Goal: Transaction & Acquisition: Book appointment/travel/reservation

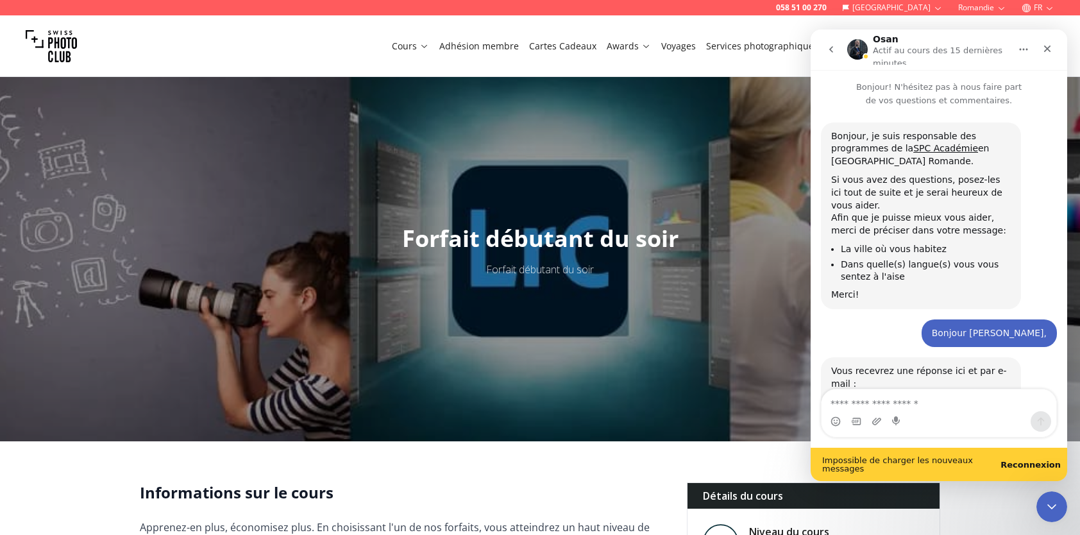
scroll to position [397, 0]
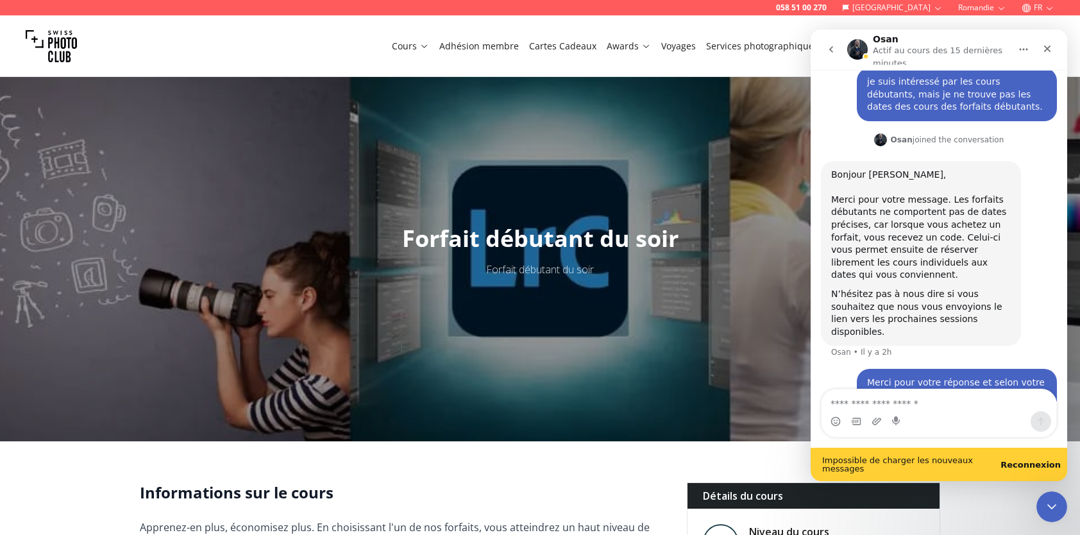
click at [1065, 396] on div "Intercom Messenger" at bounding box center [938, 413] width 256 height 49
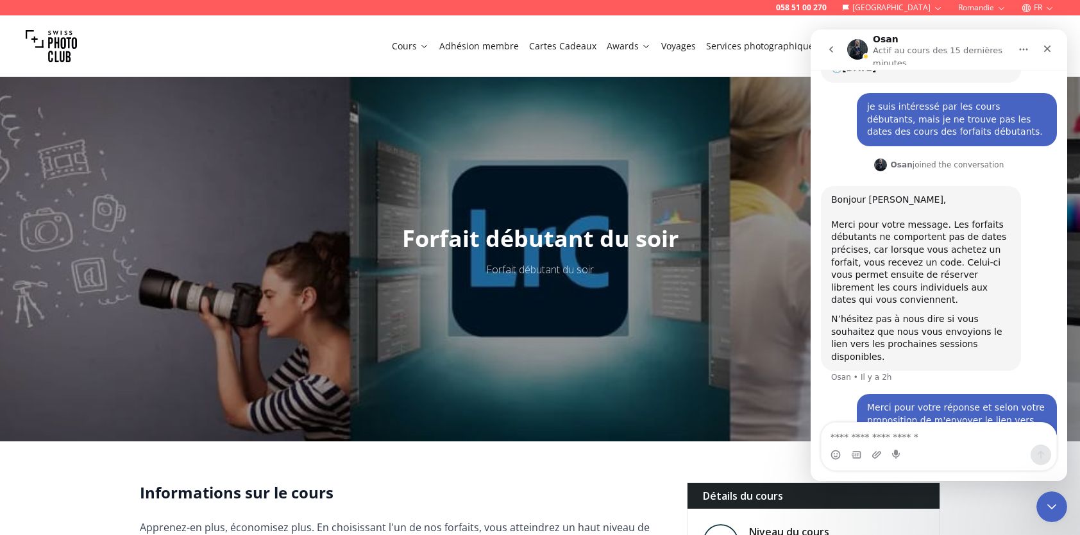
scroll to position [364, 0]
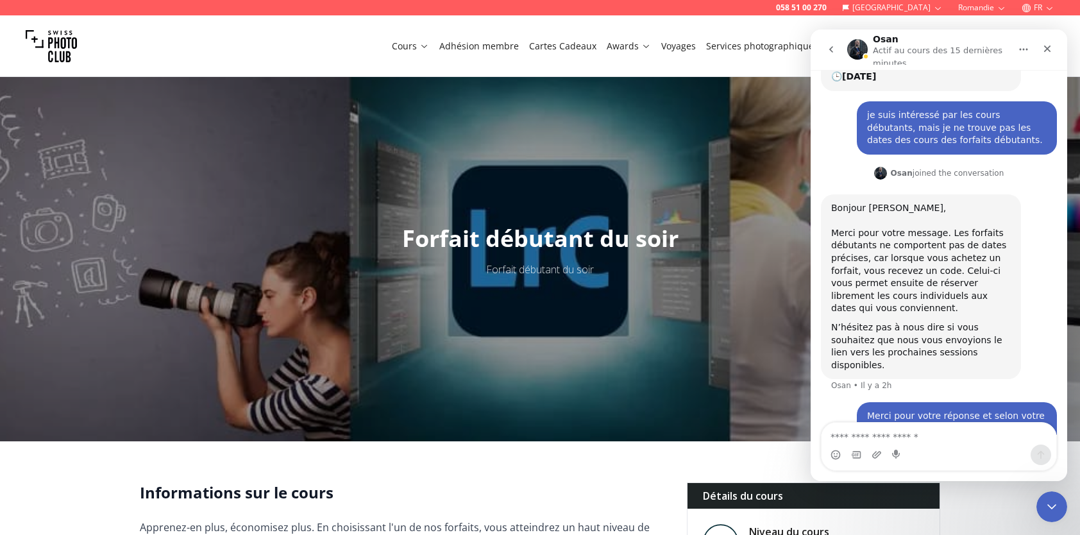
click at [692, 47] on link "Voyages" at bounding box center [678, 46] width 35 height 13
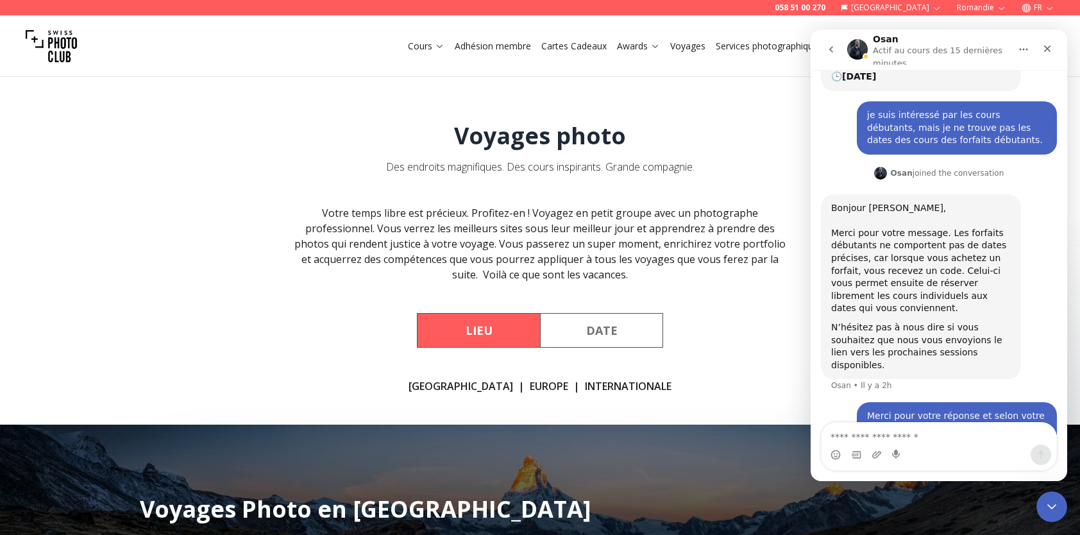
click at [458, 337] on button "Lieu" at bounding box center [478, 330] width 123 height 35
click at [458, 336] on button "Lieu" at bounding box center [478, 330] width 123 height 35
click at [1048, 46] on icon "Fermer" at bounding box center [1047, 49] width 10 height 10
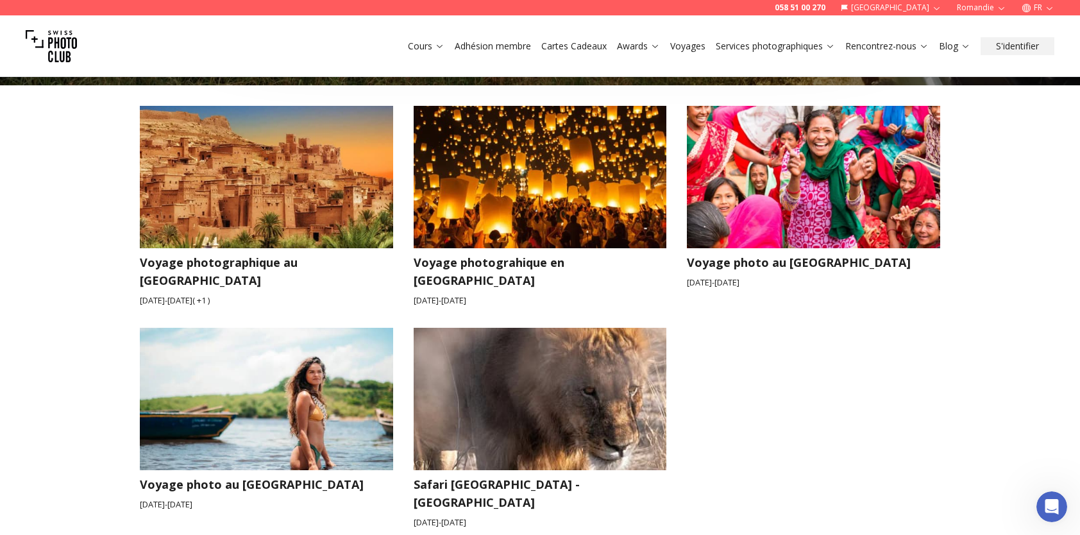
scroll to position [1962, 0]
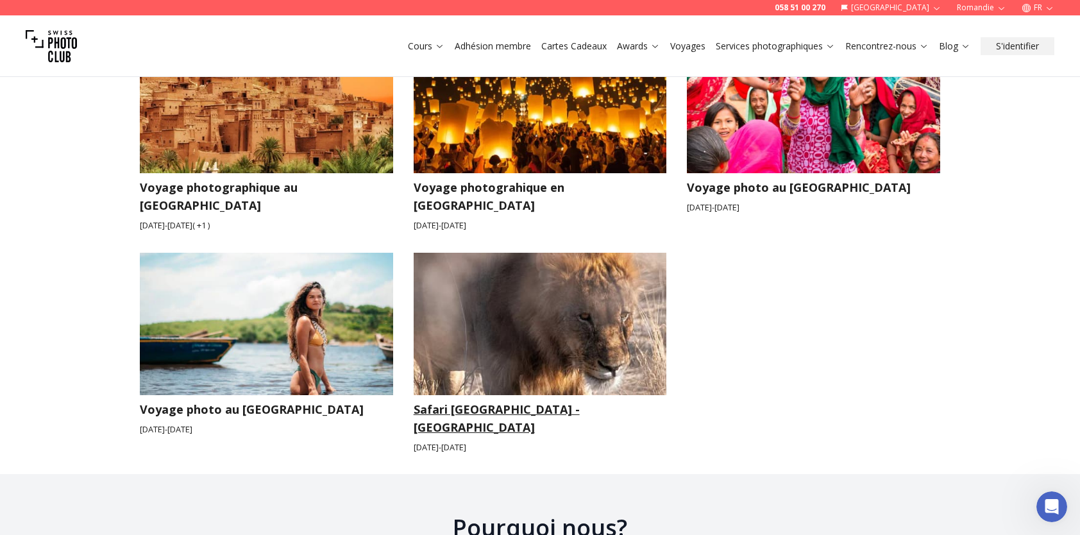
click at [510, 281] on img at bounding box center [540, 324] width 253 height 142
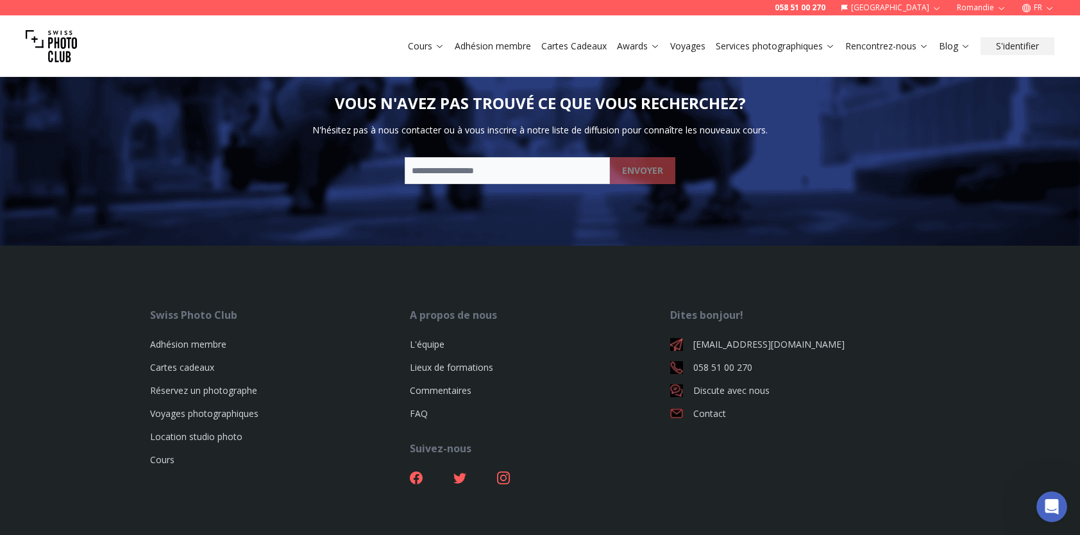
scroll to position [5158, 0]
